Goal: Task Accomplishment & Management: Use online tool/utility

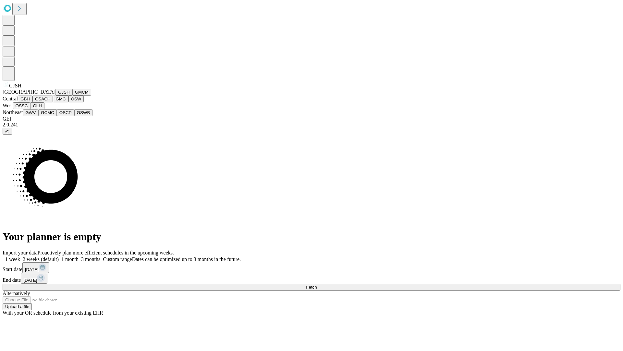
click at [56, 95] on button "GJSH" at bounding box center [64, 92] width 17 height 7
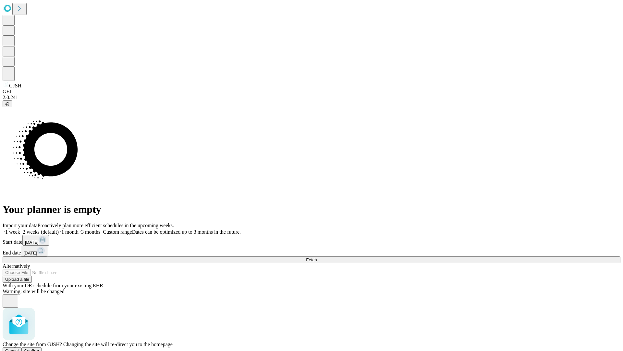
click at [39, 348] on span "Confirm" at bounding box center [31, 350] width 15 height 5
click at [59, 229] on label "2 weeks (default)" at bounding box center [39, 232] width 39 height 6
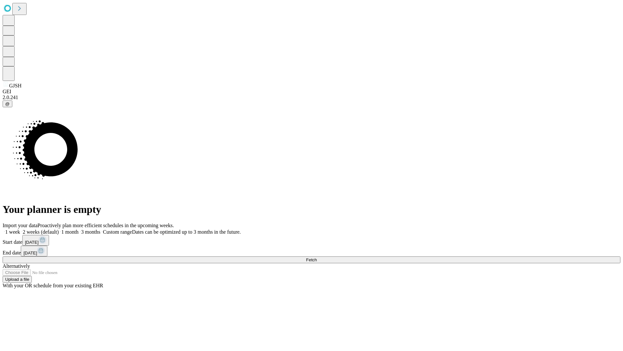
click at [317, 257] on span "Fetch" at bounding box center [311, 259] width 11 height 5
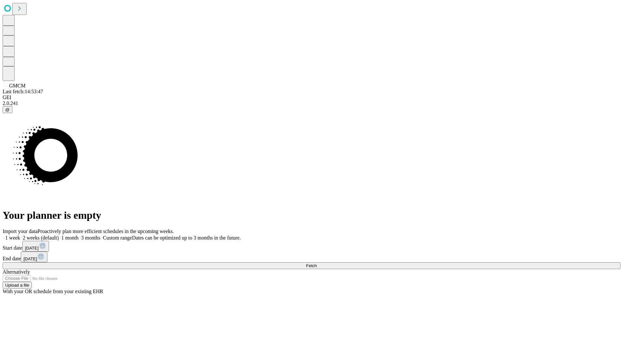
click at [59, 235] on label "2 weeks (default)" at bounding box center [39, 238] width 39 height 6
click at [317, 263] on span "Fetch" at bounding box center [311, 265] width 11 height 5
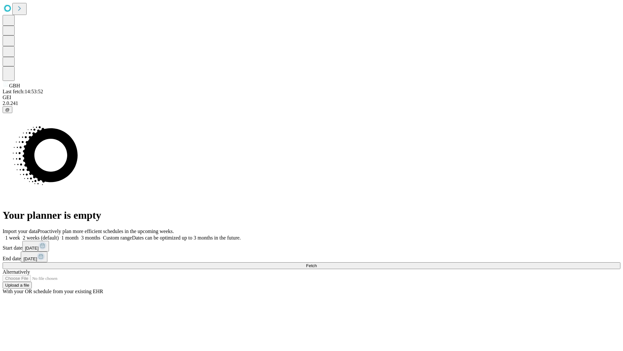
click at [59, 235] on label "2 weeks (default)" at bounding box center [39, 238] width 39 height 6
click at [317, 263] on span "Fetch" at bounding box center [311, 265] width 11 height 5
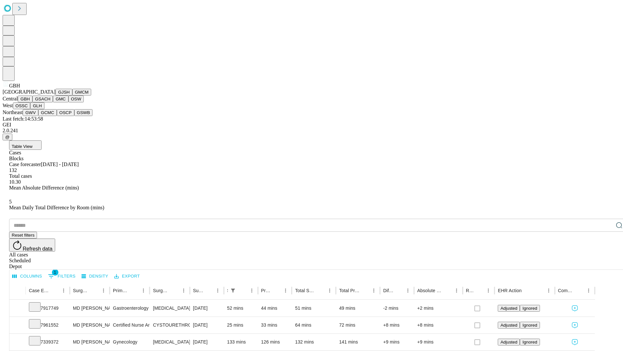
click at [50, 102] on button "GSACH" at bounding box center [42, 98] width 20 height 7
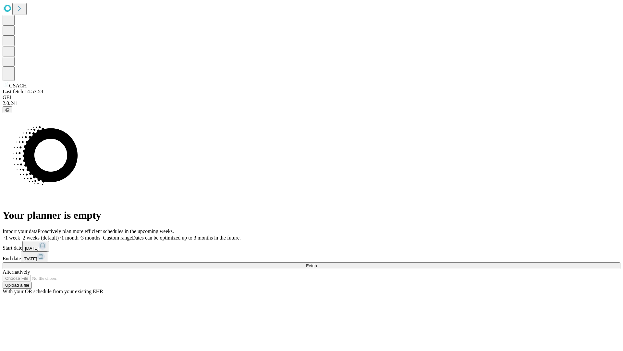
click at [59, 235] on label "2 weeks (default)" at bounding box center [39, 238] width 39 height 6
click at [317, 263] on span "Fetch" at bounding box center [311, 265] width 11 height 5
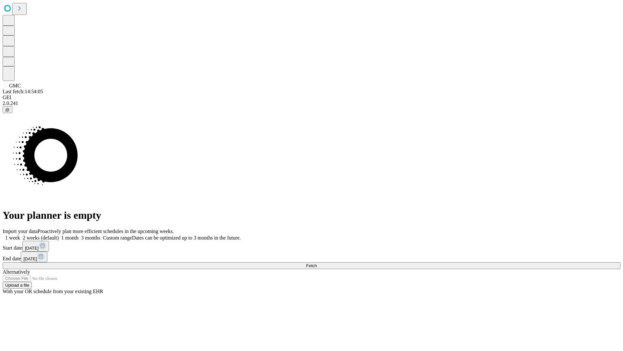
click at [317, 263] on span "Fetch" at bounding box center [311, 265] width 11 height 5
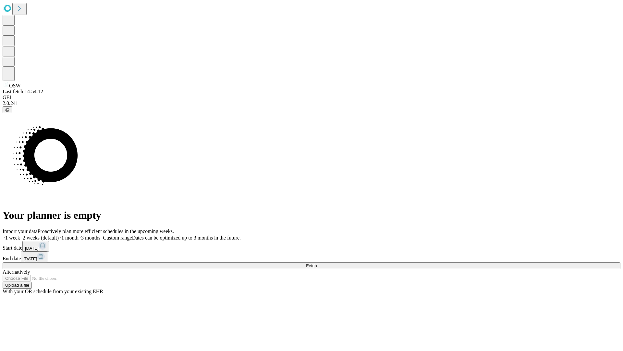
click at [59, 235] on label "2 weeks (default)" at bounding box center [39, 238] width 39 height 6
click at [317, 263] on span "Fetch" at bounding box center [311, 265] width 11 height 5
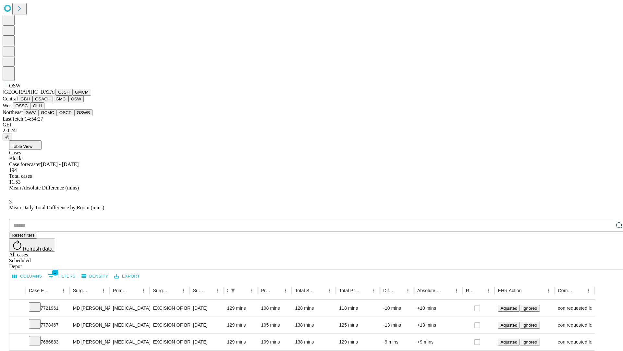
click at [31, 109] on button "OSSC" at bounding box center [22, 105] width 18 height 7
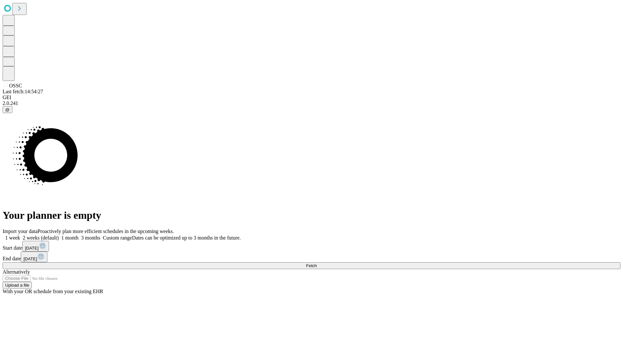
click at [59, 235] on label "2 weeks (default)" at bounding box center [39, 238] width 39 height 6
click at [317, 263] on span "Fetch" at bounding box center [311, 265] width 11 height 5
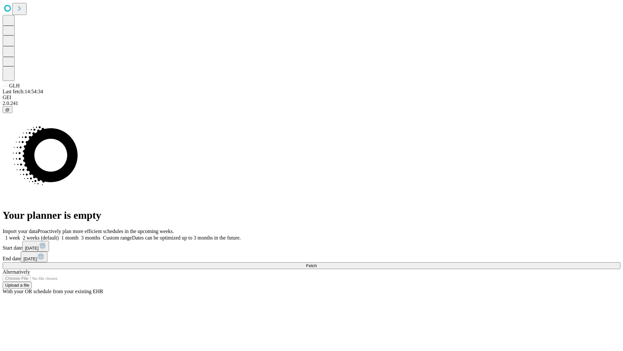
click at [59, 235] on label "2 weeks (default)" at bounding box center [39, 238] width 39 height 6
click at [317, 263] on span "Fetch" at bounding box center [311, 265] width 11 height 5
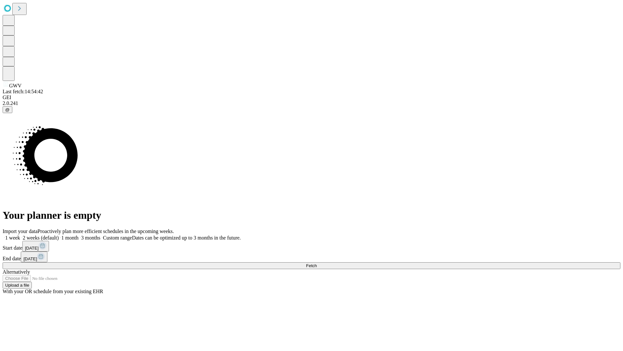
click at [59, 235] on label "2 weeks (default)" at bounding box center [39, 238] width 39 height 6
click at [317, 263] on span "Fetch" at bounding box center [311, 265] width 11 height 5
click at [59, 235] on label "2 weeks (default)" at bounding box center [39, 238] width 39 height 6
click at [317, 263] on span "Fetch" at bounding box center [311, 265] width 11 height 5
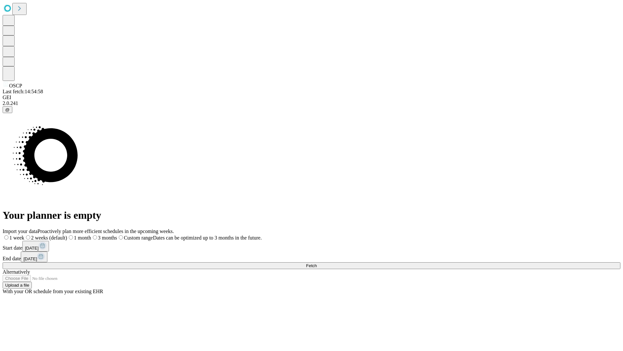
click at [67, 235] on label "2 weeks (default)" at bounding box center [45, 238] width 43 height 6
click at [317, 263] on span "Fetch" at bounding box center [311, 265] width 11 height 5
